Goal: Task Accomplishment & Management: Manage account settings

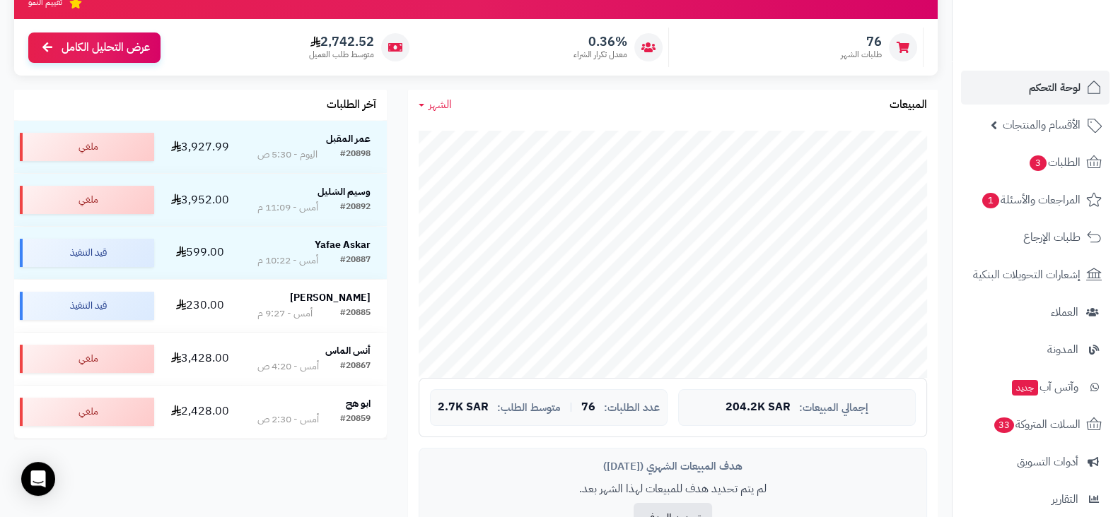
scroll to position [171, 0]
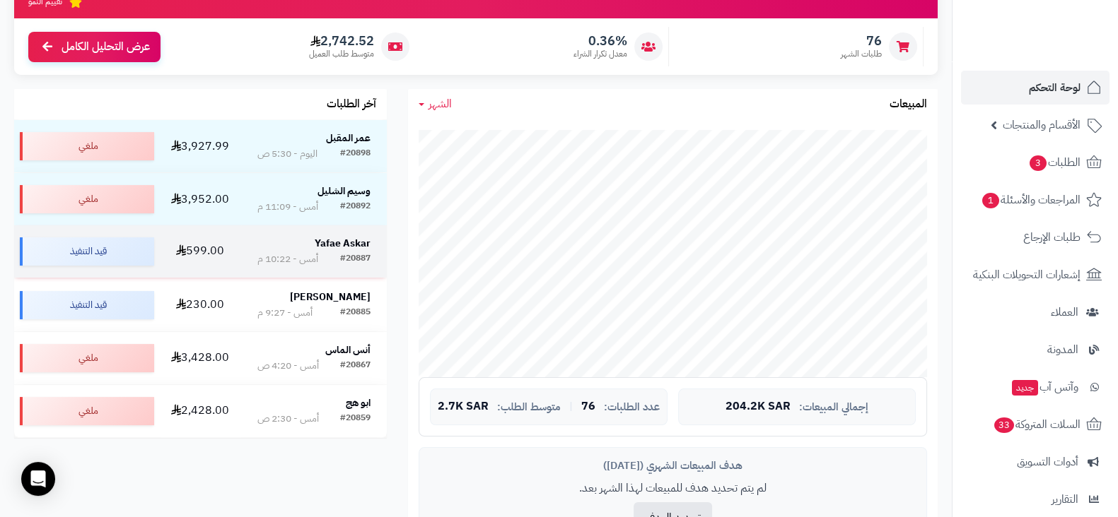
click at [308, 238] on div "Yafae Askar" at bounding box center [313, 244] width 113 height 14
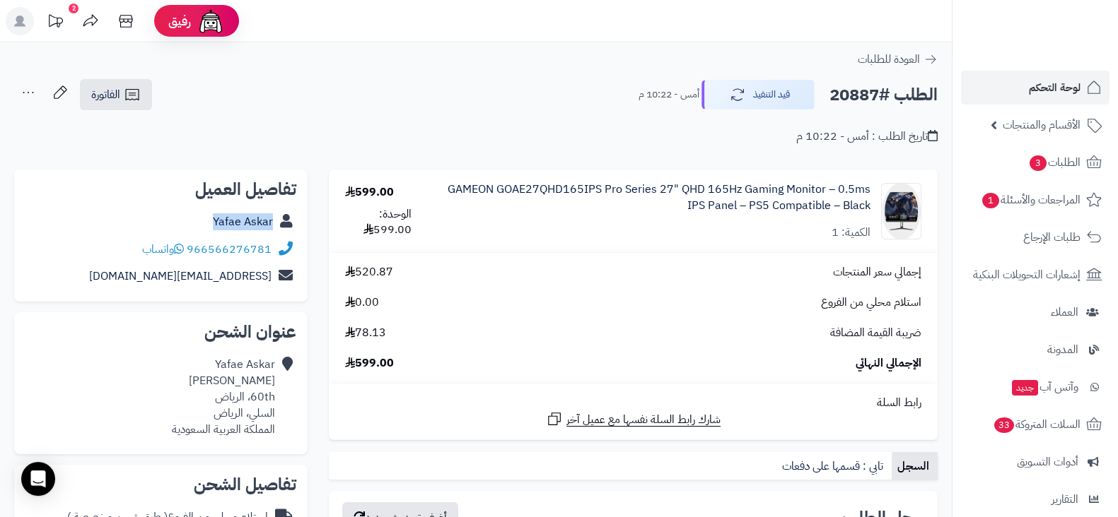
drag, startPoint x: 198, startPoint y: 226, endPoint x: 287, endPoint y: 226, distance: 89.1
click at [287, 226] on div "Yafae Askar" at bounding box center [160, 223] width 271 height 28
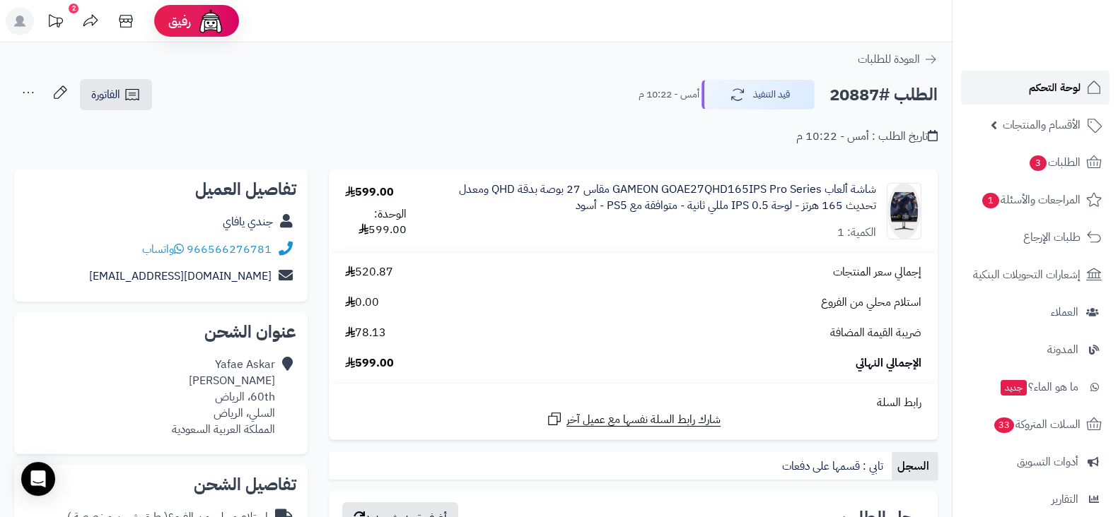
click at [1075, 100] on link "لوحة التحكم" at bounding box center [1035, 88] width 148 height 34
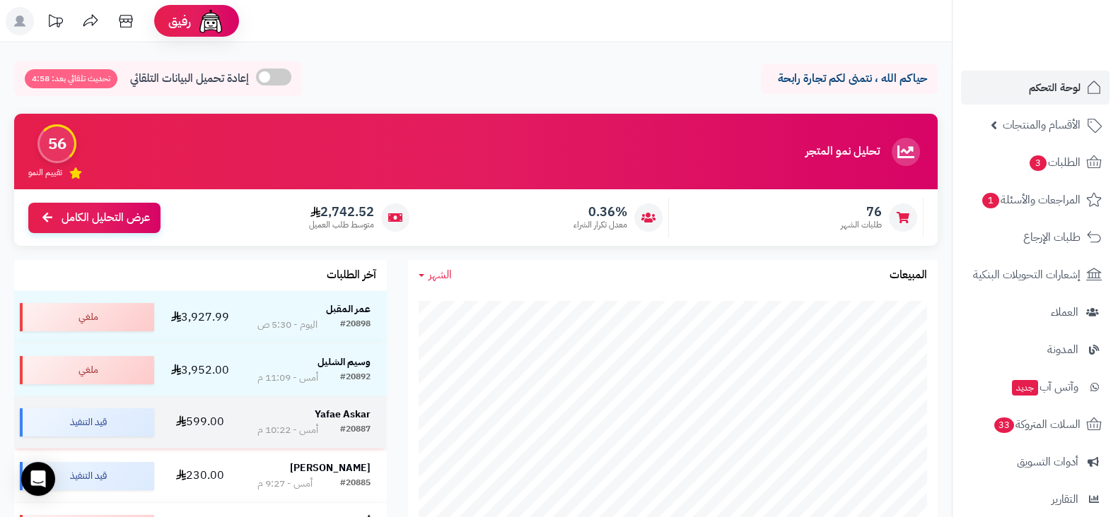
click at [350, 407] on strong "Yafae Askar" at bounding box center [343, 414] width 56 height 15
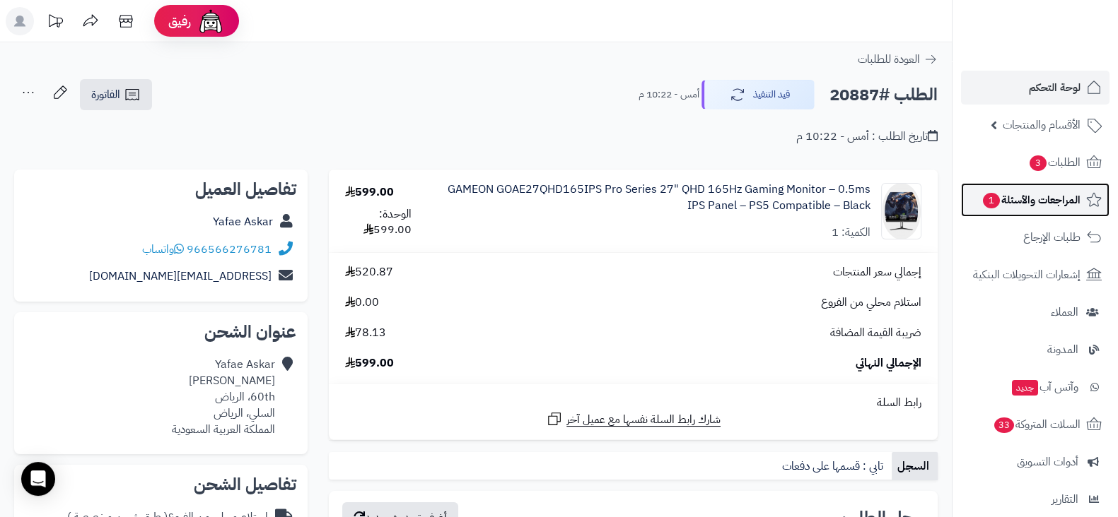
click at [1024, 196] on span "المراجعات والأسئلة 1" at bounding box center [1030, 200] width 99 height 20
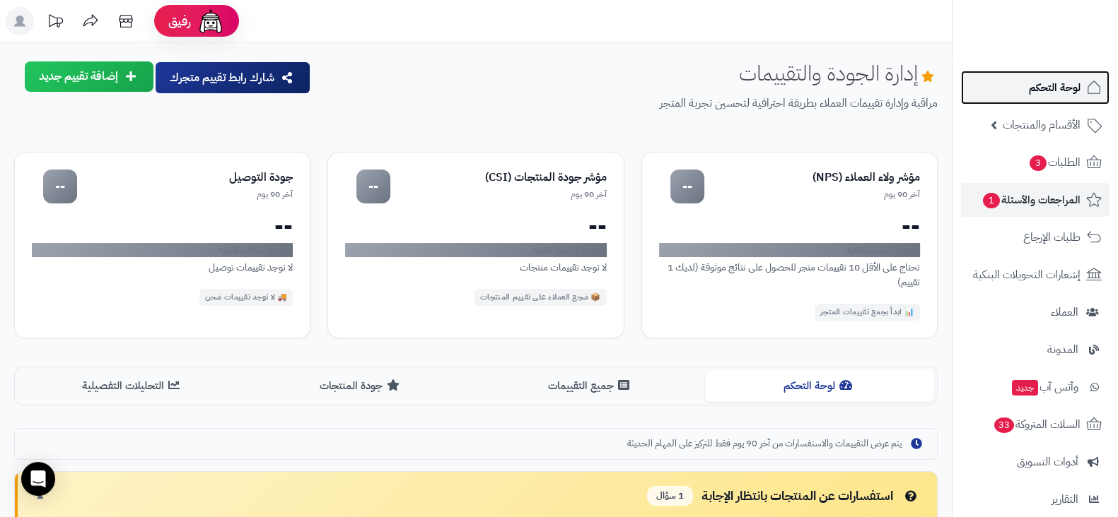
click at [1052, 86] on span "لوحة التحكم" at bounding box center [1055, 88] width 52 height 20
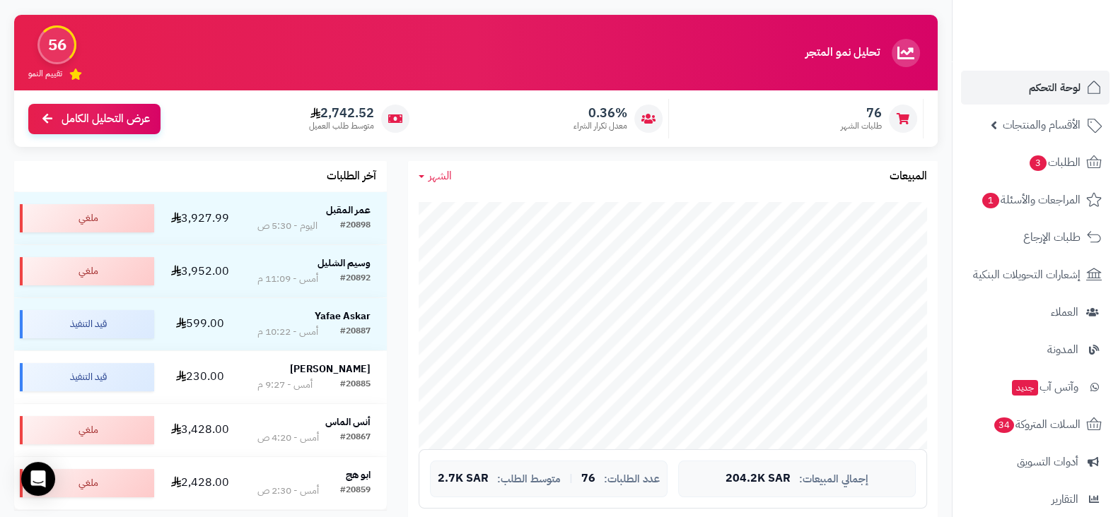
scroll to position [100, 0]
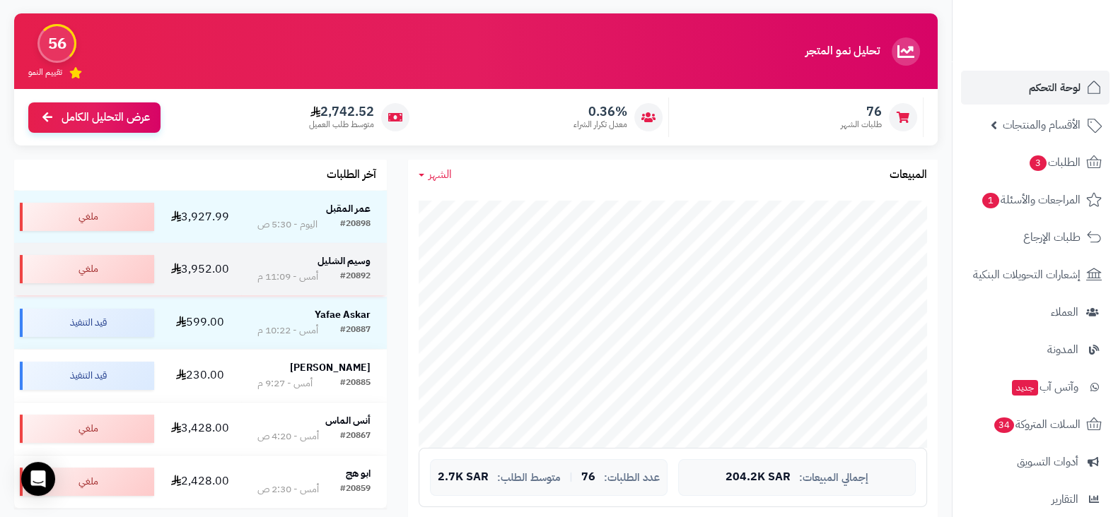
click at [324, 250] on td "وسيم الشليل #20892 أمس - 11:09 م" at bounding box center [314, 269] width 146 height 52
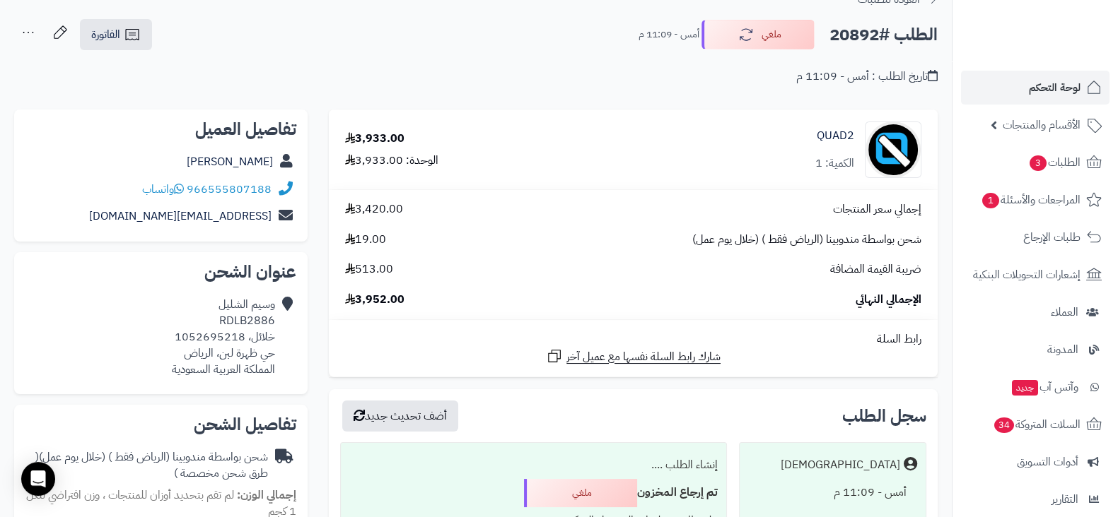
scroll to position [61, 0]
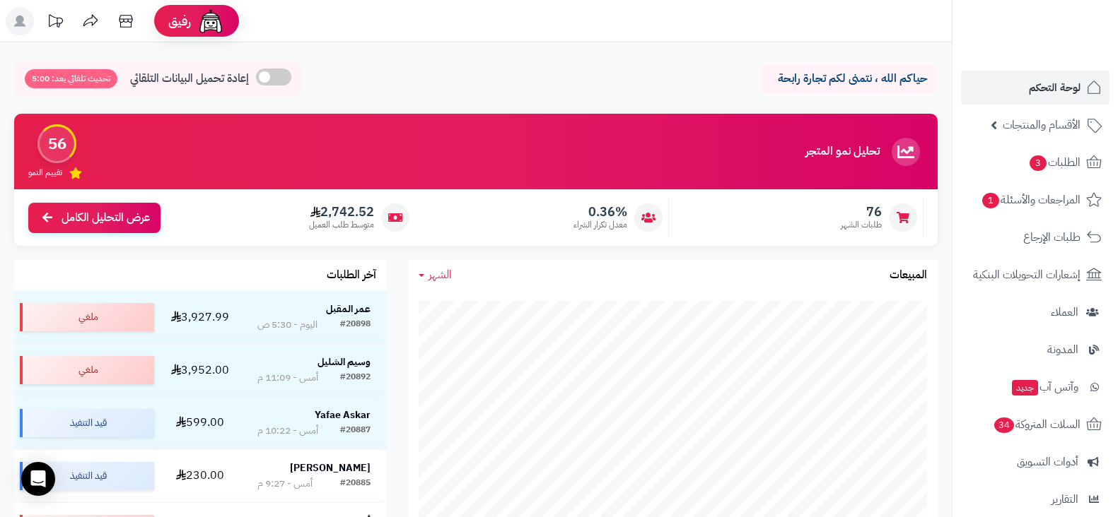
scroll to position [100, 0]
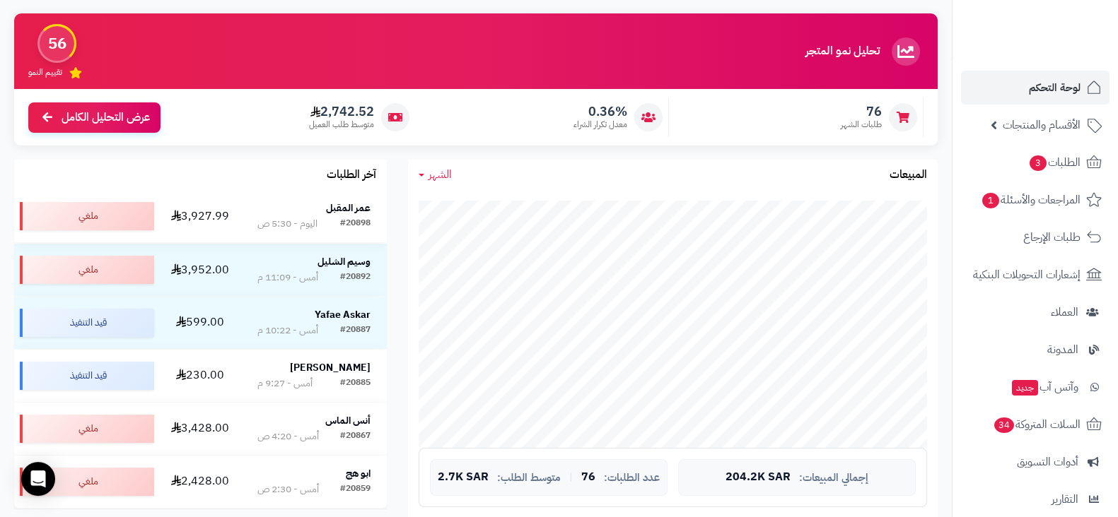
click at [356, 208] on strong "عمر المقبل" at bounding box center [348, 208] width 45 height 15
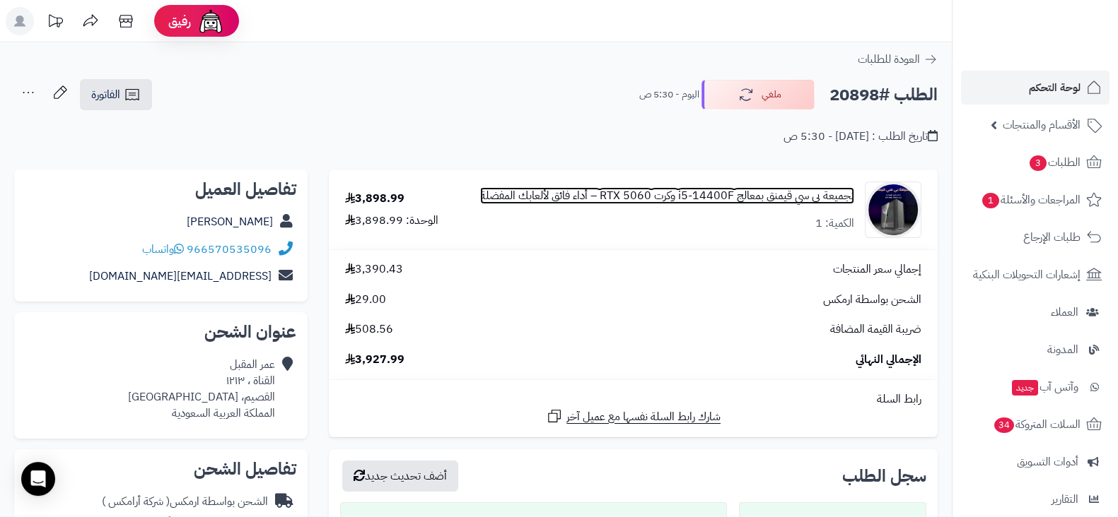
click at [547, 192] on link "تجميعة بي سي قيمنق بمعالج i5-14400F وكرت RTX 5060 – أداء فائق لألعابك المفضلة" at bounding box center [667, 196] width 374 height 16
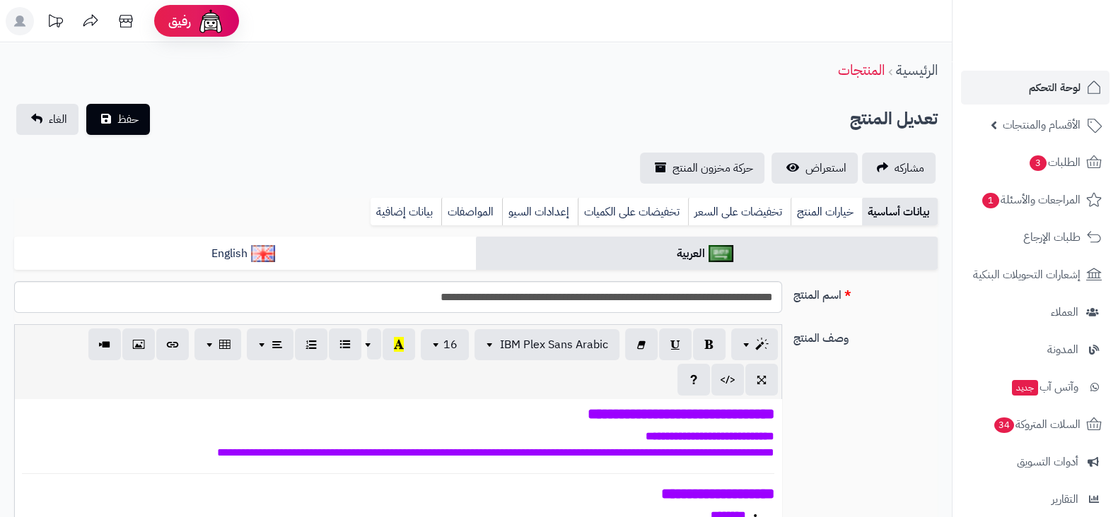
scroll to position [237, 0]
click at [796, 175] on link "استعراض" at bounding box center [814, 168] width 86 height 31
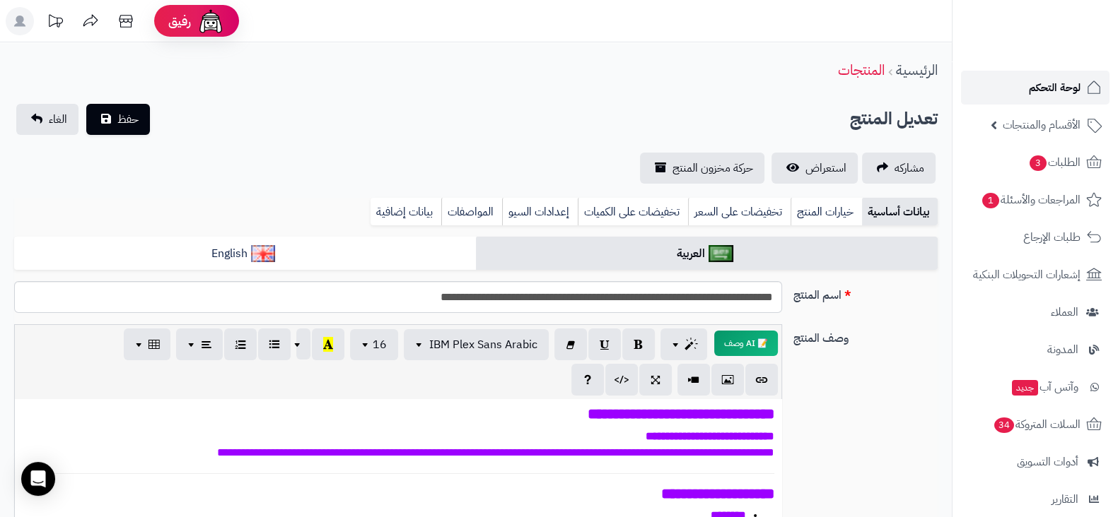
click at [1040, 91] on span "لوحة التحكم" at bounding box center [1055, 88] width 52 height 20
